Goal: Information Seeking & Learning: Learn about a topic

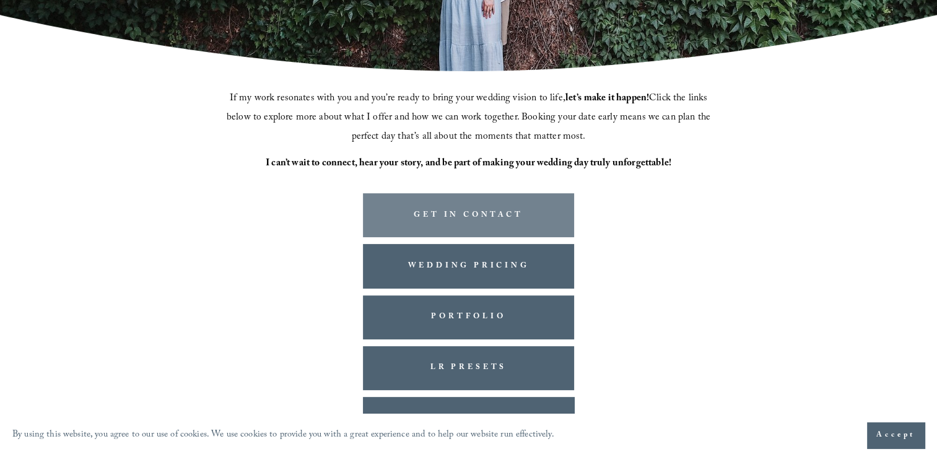
scroll to position [324, 0]
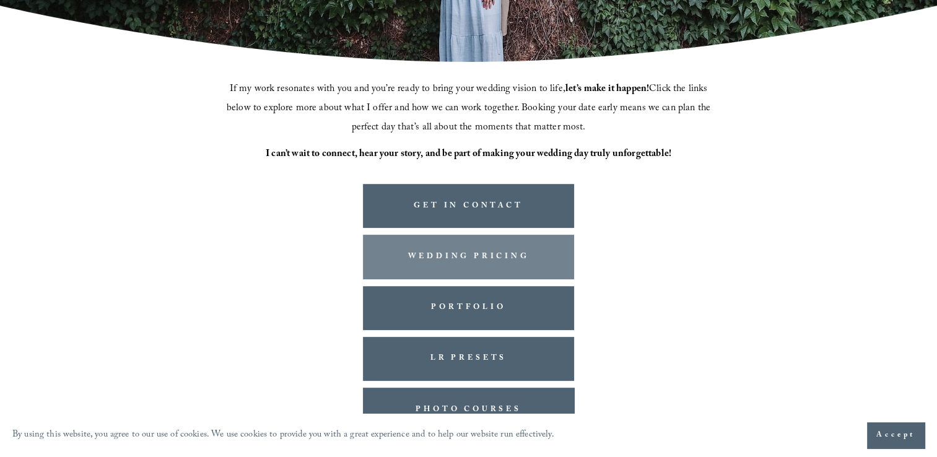
click at [515, 259] on link "WEDDING PRICING" at bounding box center [469, 257] width 212 height 44
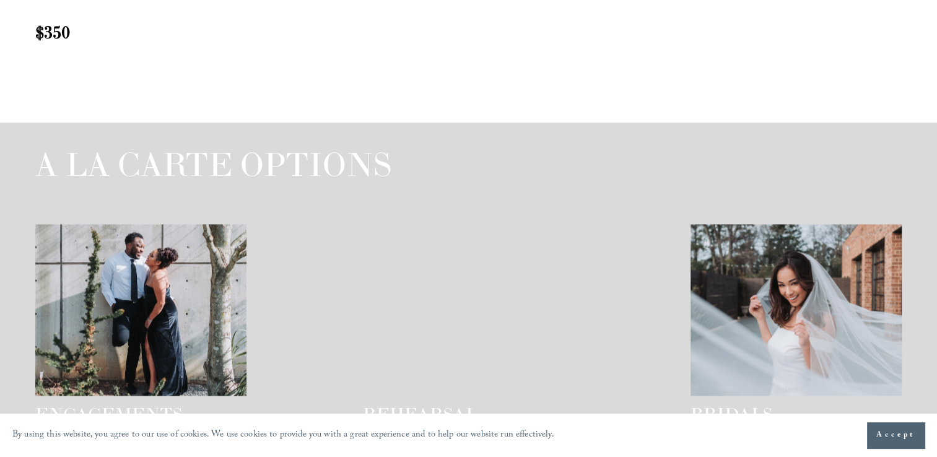
scroll to position [1858, 0]
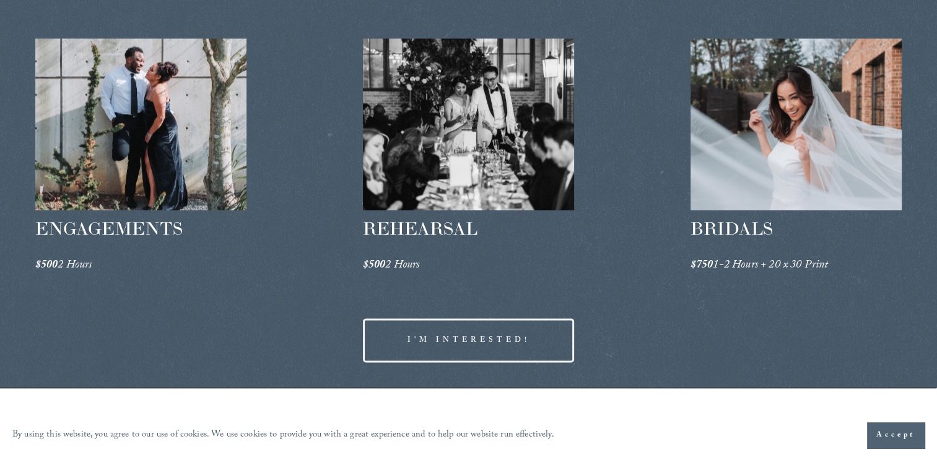
click at [193, 157] on div at bounding box center [141, 124] width 212 height 172
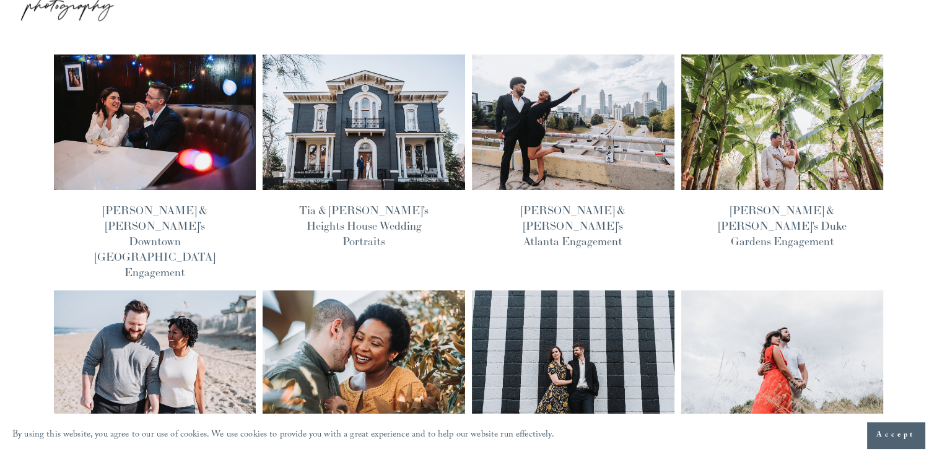
scroll to position [62, 0]
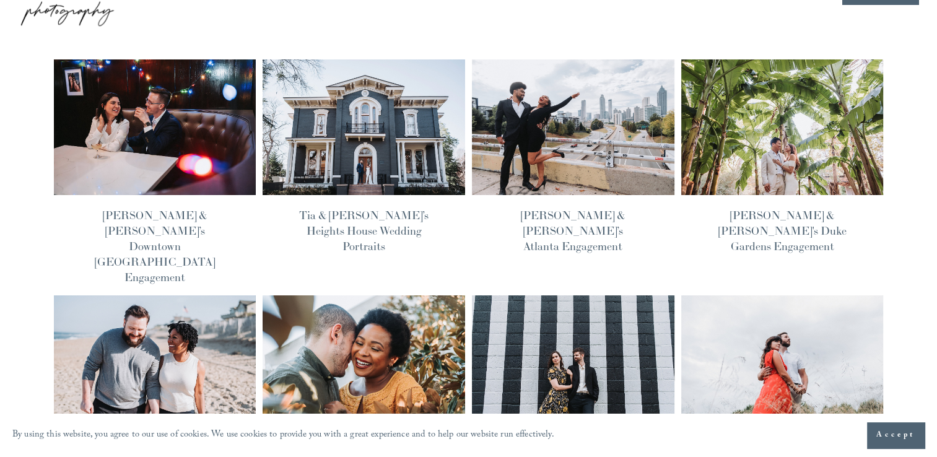
click at [151, 155] on img at bounding box center [155, 127] width 204 height 137
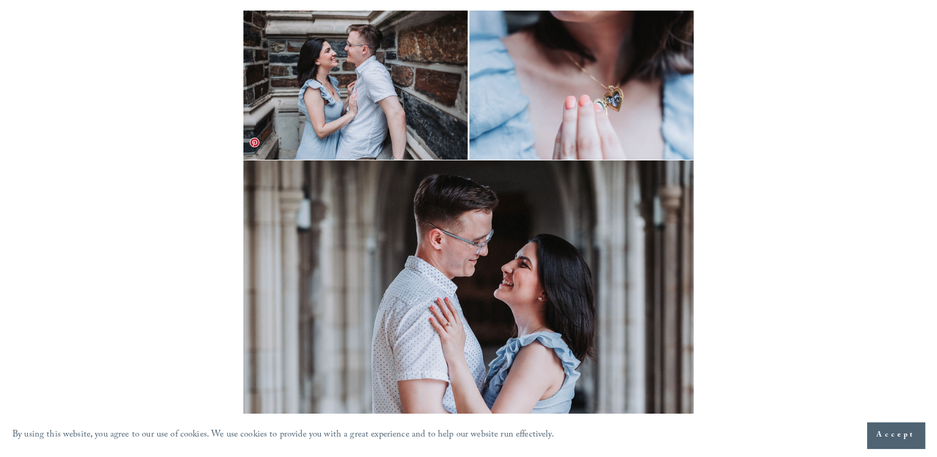
scroll to position [186, 0]
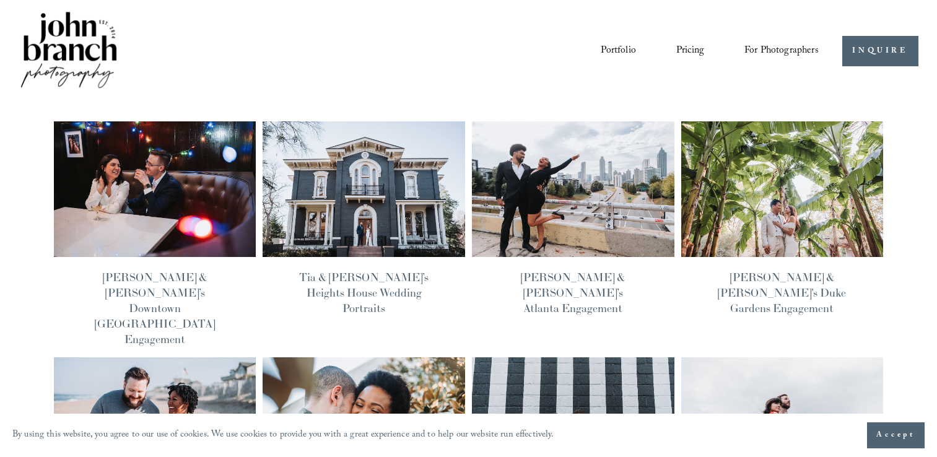
scroll to position [62, 0]
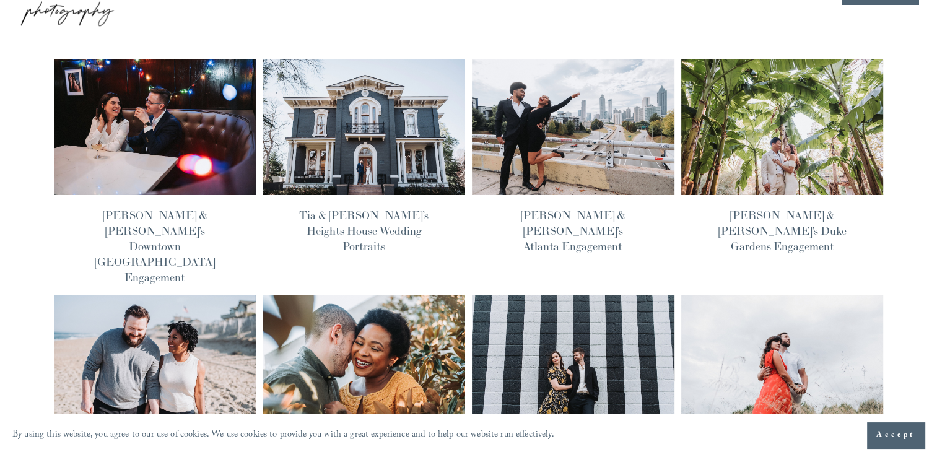
click at [324, 124] on img at bounding box center [364, 127] width 204 height 137
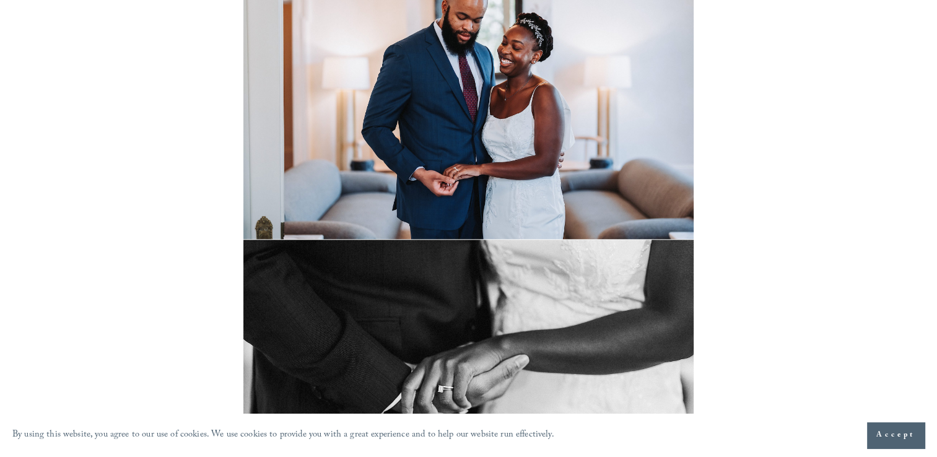
scroll to position [1487, 0]
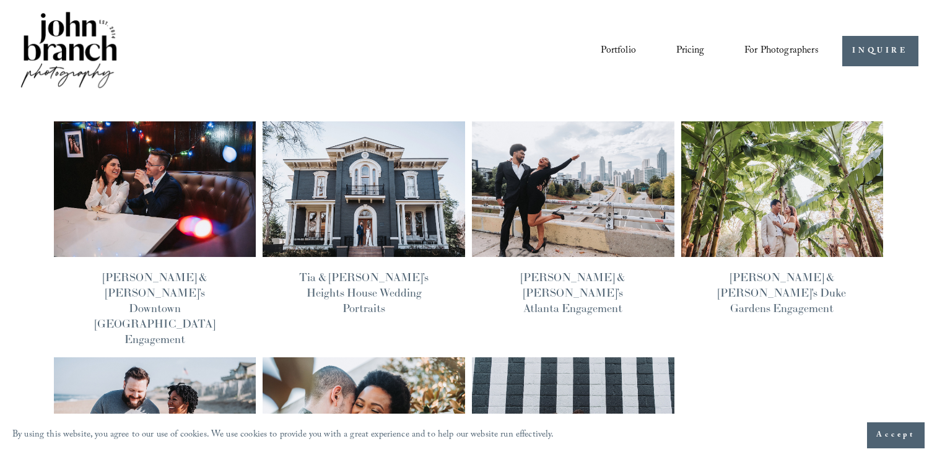
scroll to position [62, 0]
